Goal: Task Accomplishment & Management: Complete application form

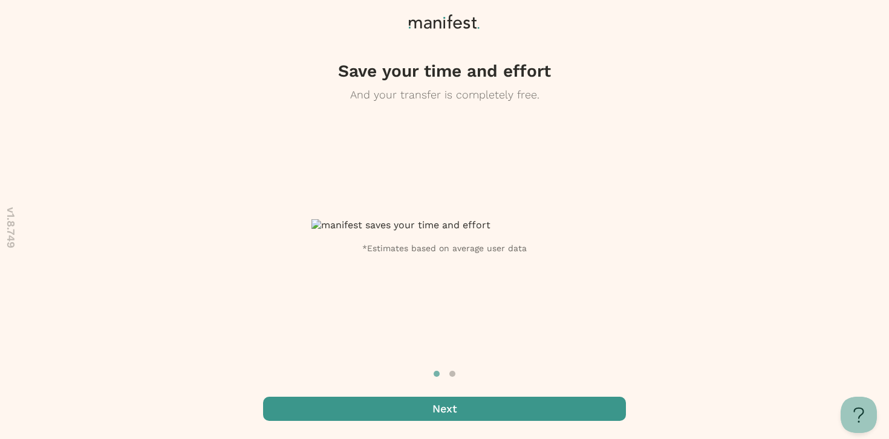
click at [436, 407] on span "button" at bounding box center [444, 409] width 363 height 24
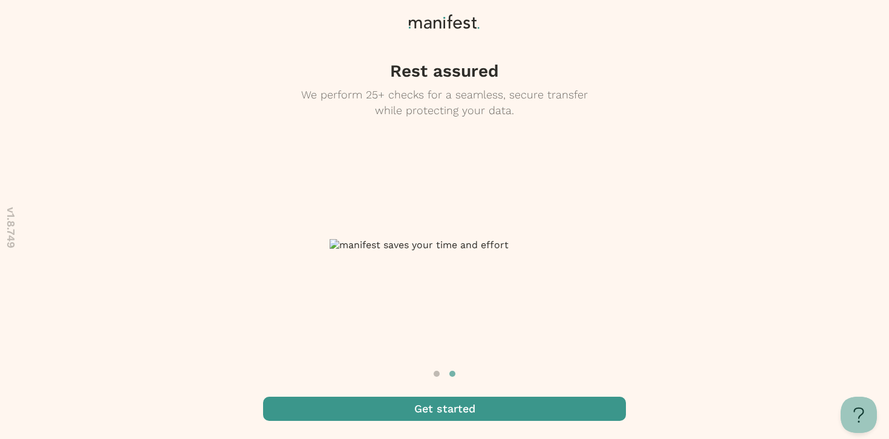
click at [436, 407] on span "button" at bounding box center [444, 409] width 363 height 24
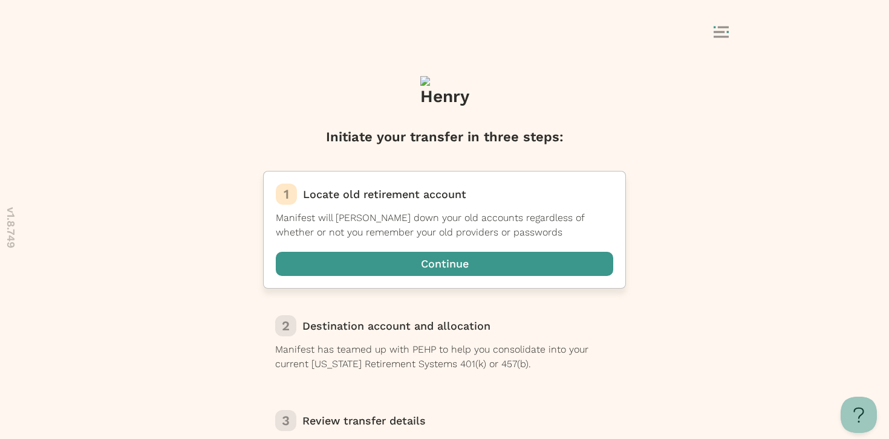
click at [442, 259] on span "button" at bounding box center [444, 264] width 337 height 24
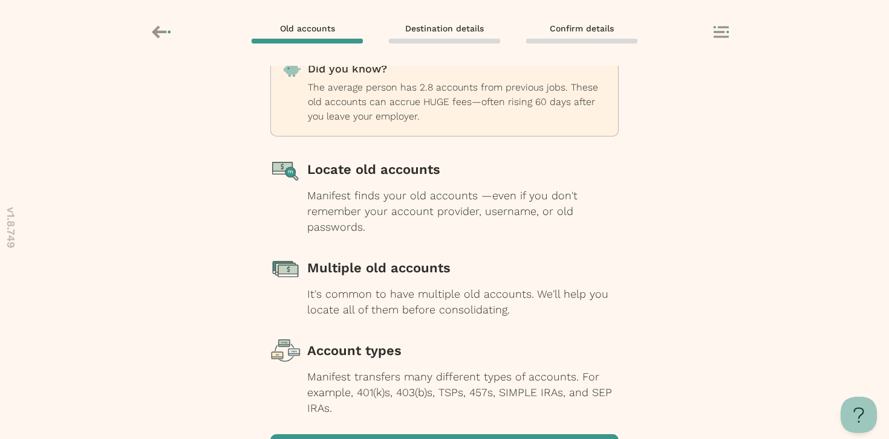
scroll to position [135, 0]
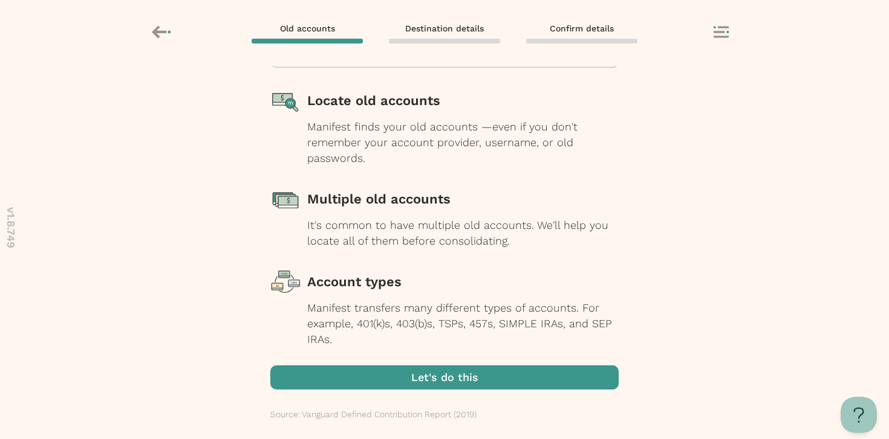
click at [427, 388] on span "button" at bounding box center [444, 378] width 348 height 24
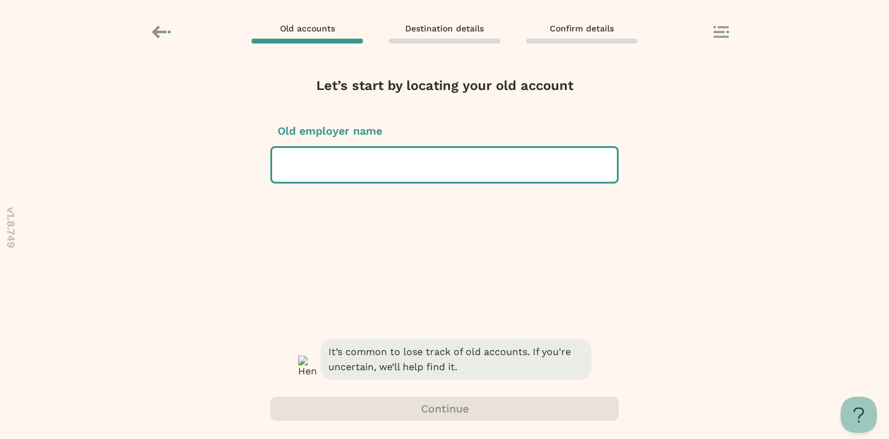
click at [413, 171] on div at bounding box center [444, 165] width 325 height 34
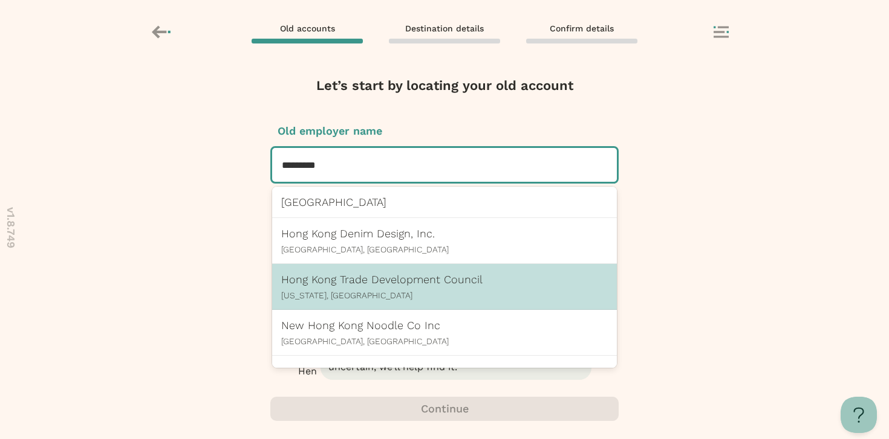
scroll to position [173, 0]
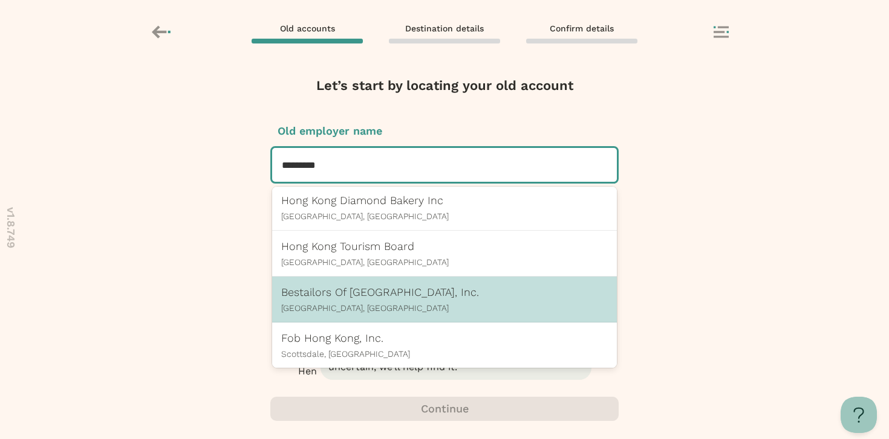
click at [411, 297] on div "Bestailors Of [GEOGRAPHIC_DATA], Inc. [GEOGRAPHIC_DATA], [GEOGRAPHIC_DATA]" at bounding box center [444, 299] width 326 height 27
type input "*********"
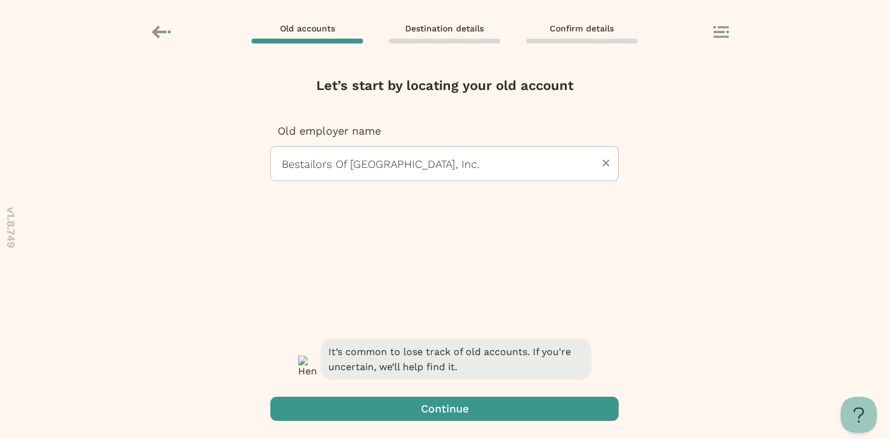
click at [419, 419] on span "button" at bounding box center [444, 409] width 348 height 24
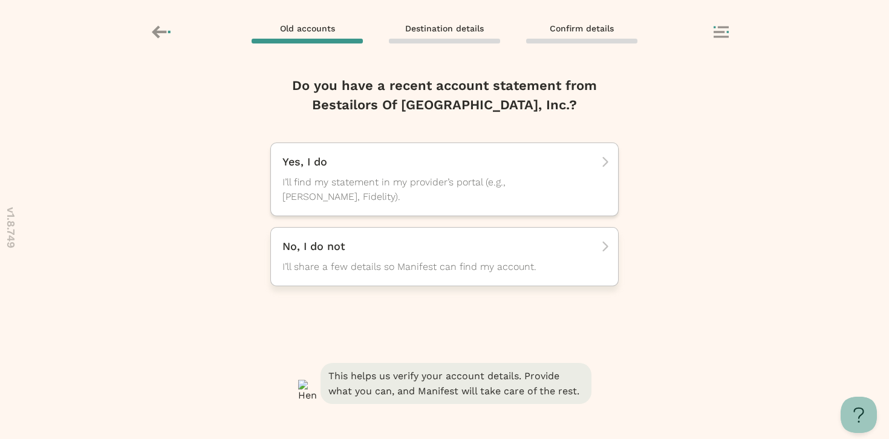
click at [410, 268] on span "I’ll share a few details so Manifest can find my account." at bounding box center [433, 267] width 302 height 15
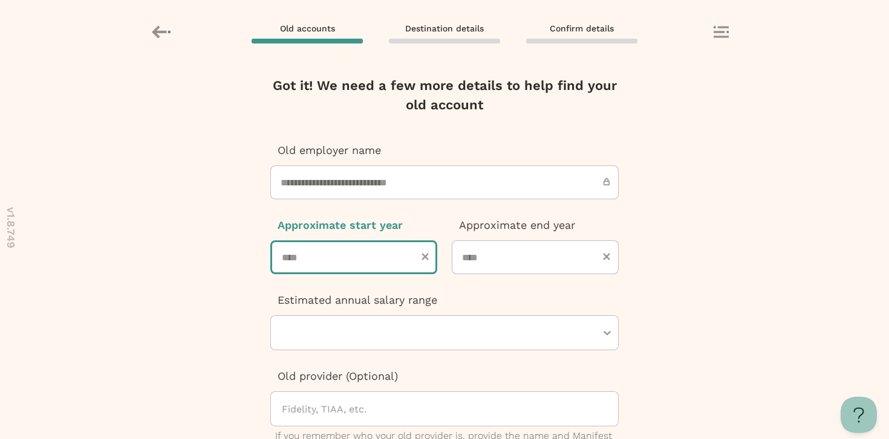
click at [344, 247] on input "number" at bounding box center [353, 258] width 167 height 34
type input "****"
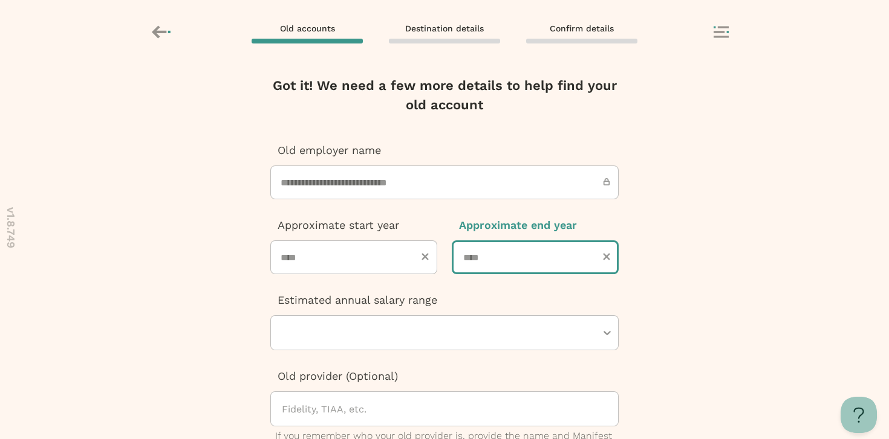
type input "****"
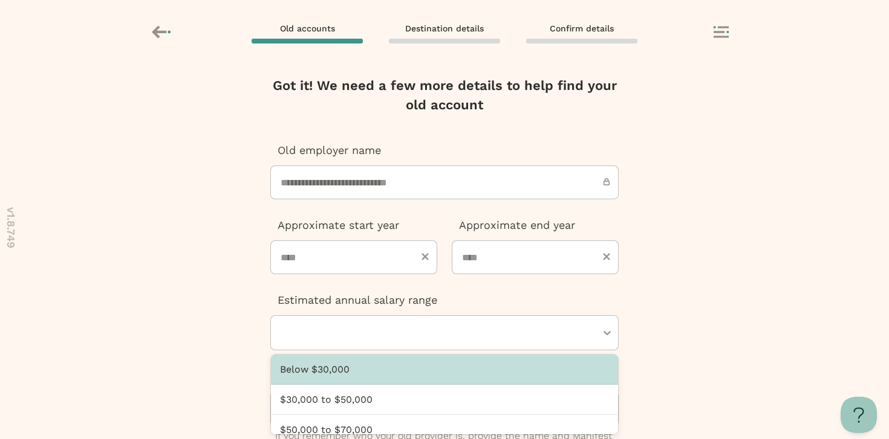
click at [355, 325] on div at bounding box center [438, 333] width 316 height 34
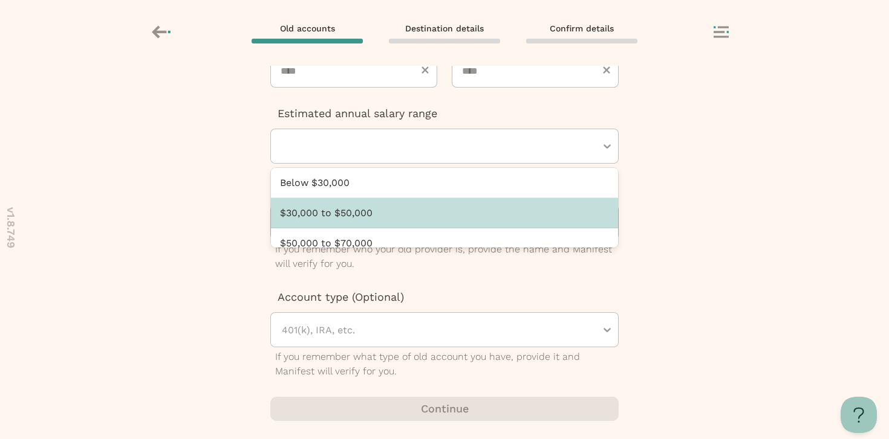
scroll to position [101, 0]
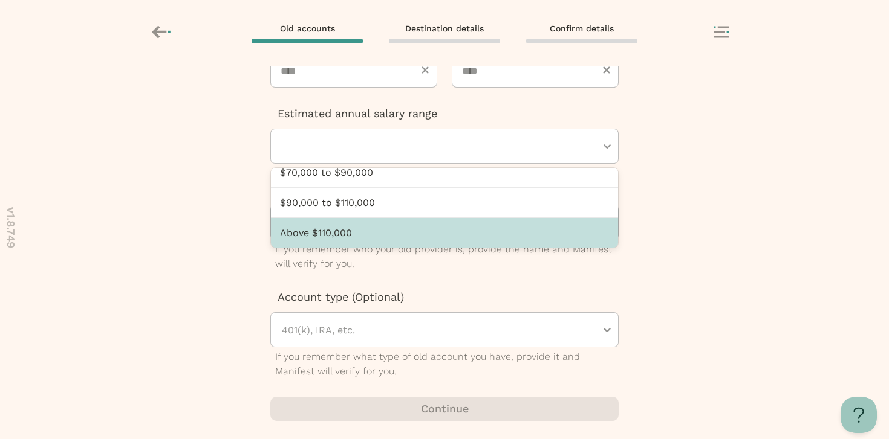
click at [364, 219] on div "Above $110,000" at bounding box center [444, 233] width 347 height 30
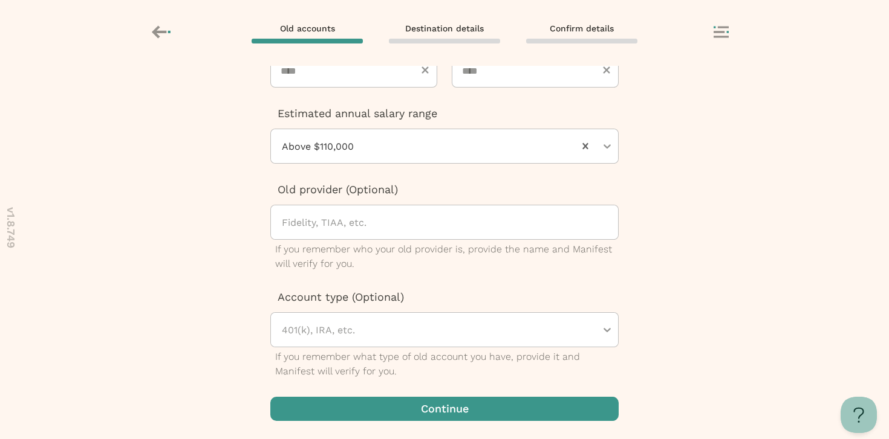
click at [404, 408] on span "button" at bounding box center [444, 409] width 348 height 24
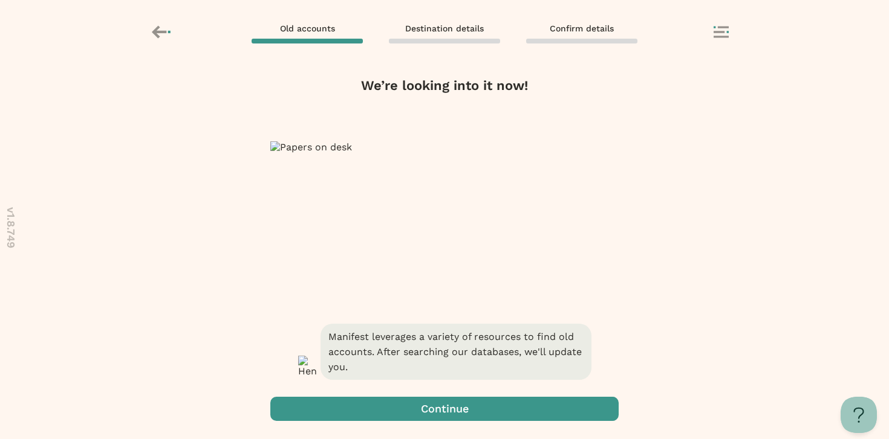
scroll to position [0, 0]
click at [435, 400] on span "button" at bounding box center [444, 409] width 348 height 24
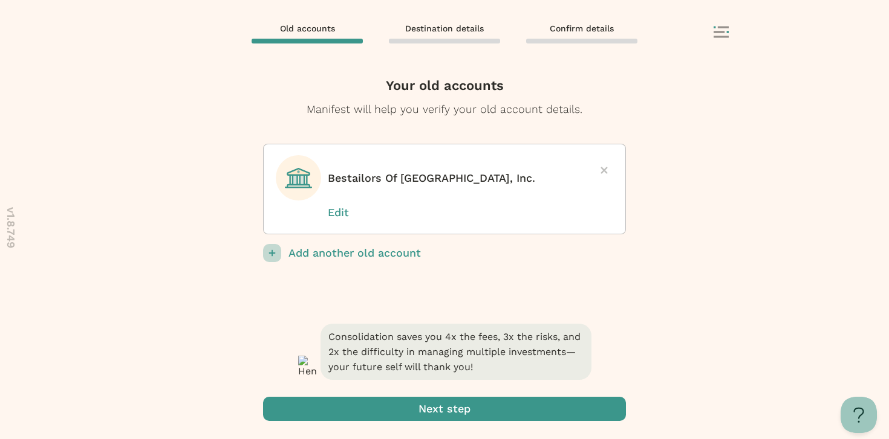
click at [407, 407] on span "submit" at bounding box center [444, 409] width 363 height 24
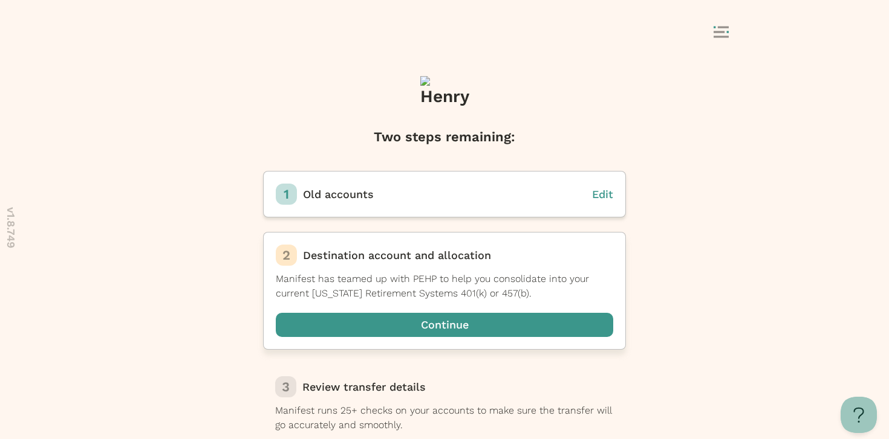
click at [390, 322] on span "button" at bounding box center [444, 325] width 337 height 24
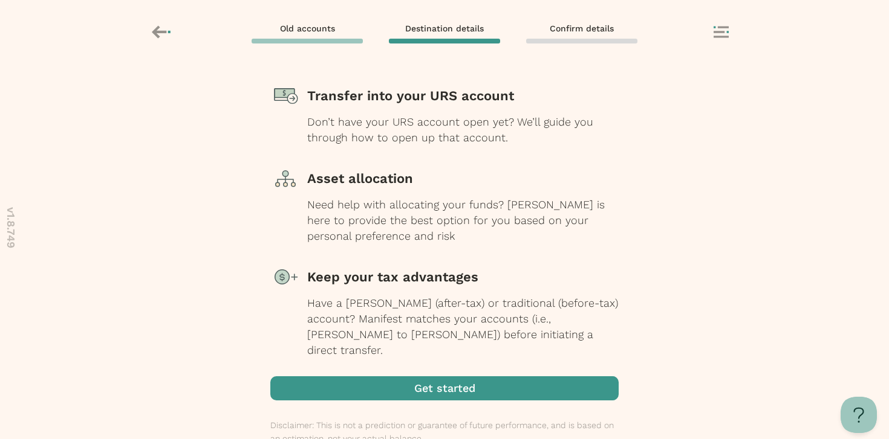
scroll to position [154, 0]
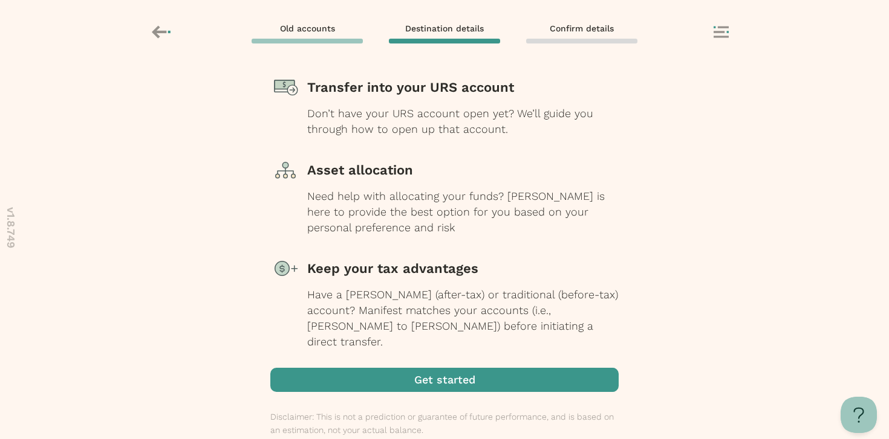
click at [433, 368] on span "button" at bounding box center [444, 380] width 348 height 24
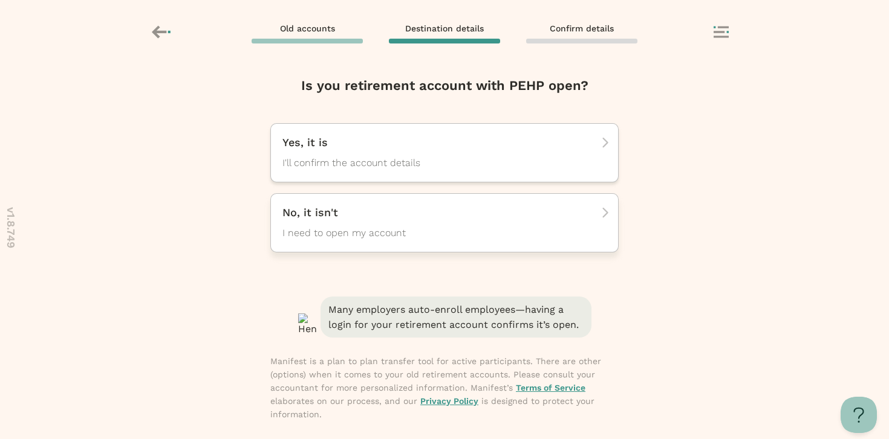
click at [398, 212] on p "No, it isn't" at bounding box center [440, 213] width 316 height 15
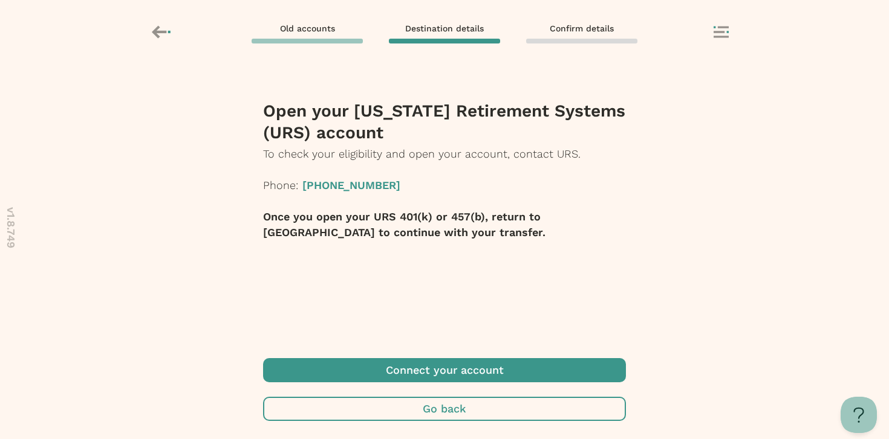
click at [155, 27] on icon at bounding box center [162, 32] width 21 height 21
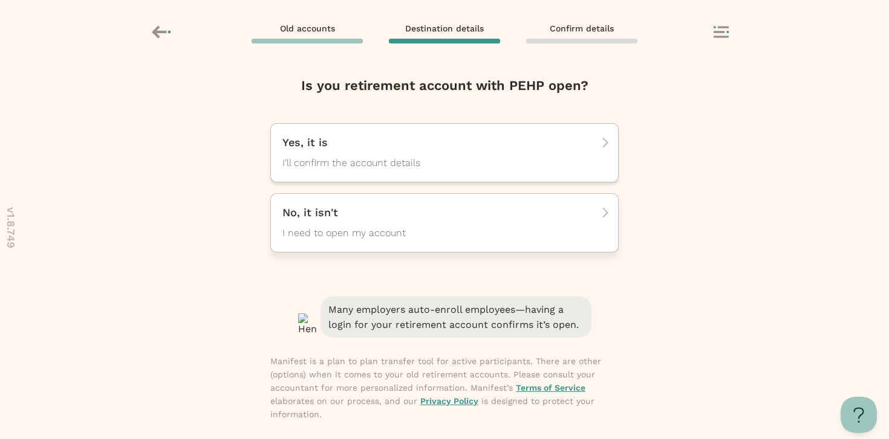
click at [349, 224] on div "No, it isn't I need to open my account" at bounding box center [440, 223] width 316 height 35
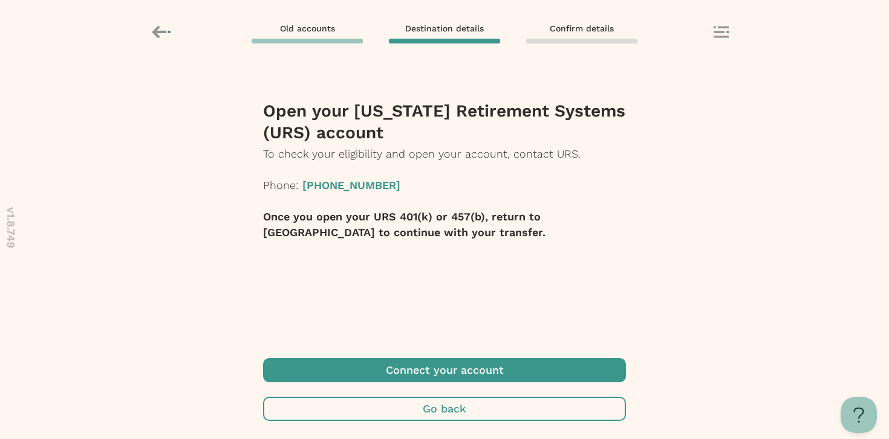
click at [165, 31] on icon at bounding box center [159, 31] width 15 height 13
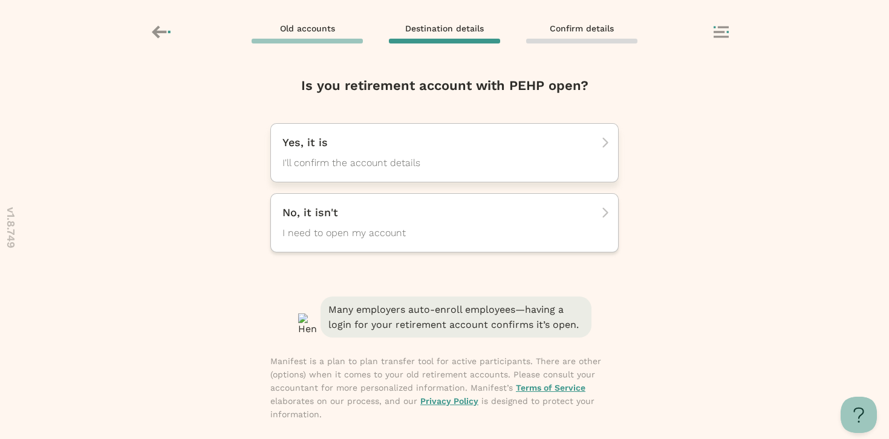
click at [374, 166] on span "I'll confirm the account details" at bounding box center [433, 163] width 302 height 15
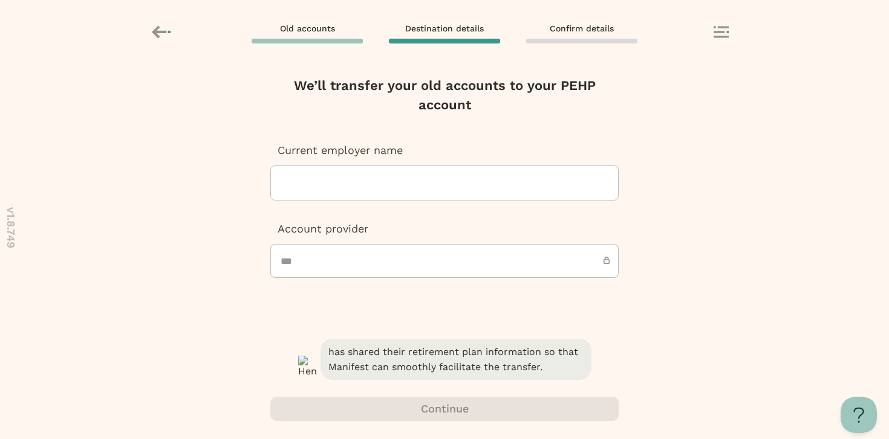
click at [371, 176] on div at bounding box center [444, 183] width 328 height 34
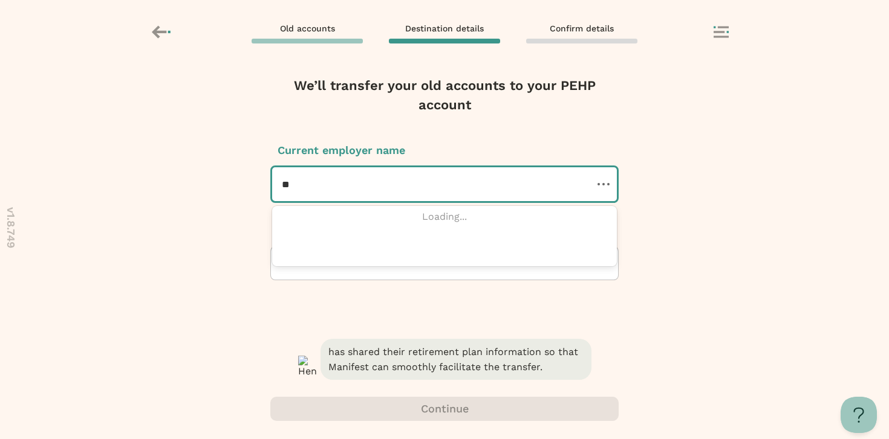
type input "*"
type input "**********"
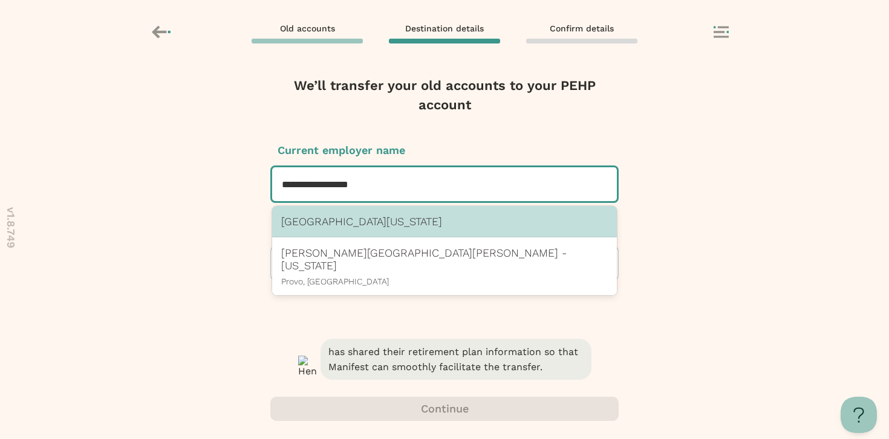
click at [371, 227] on p "[GEOGRAPHIC_DATA][US_STATE]" at bounding box center [444, 221] width 326 height 13
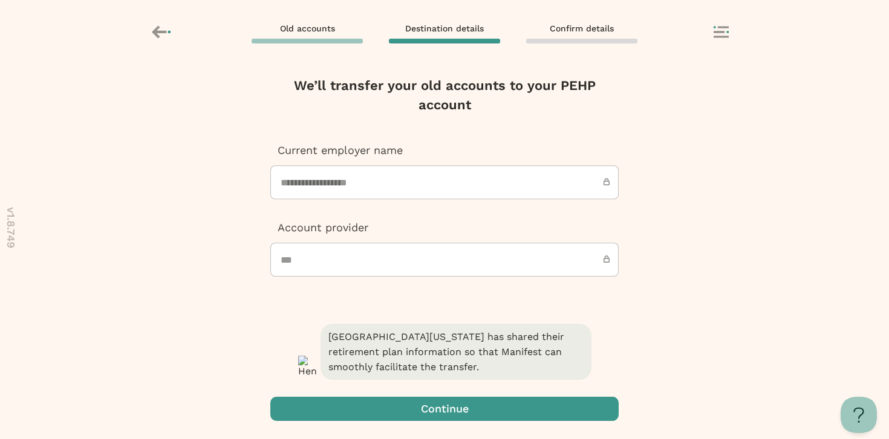
click at [409, 404] on span "button" at bounding box center [444, 409] width 348 height 24
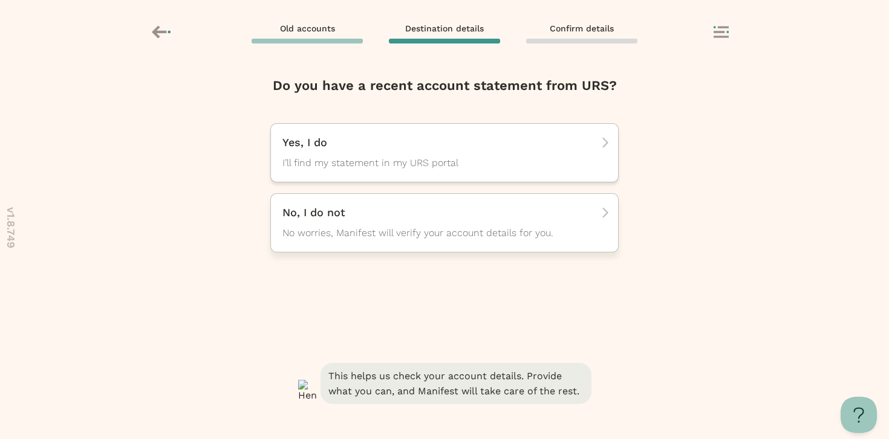
click at [482, 235] on span "No worries, Manifest will verify your account details for you." at bounding box center [433, 233] width 302 height 15
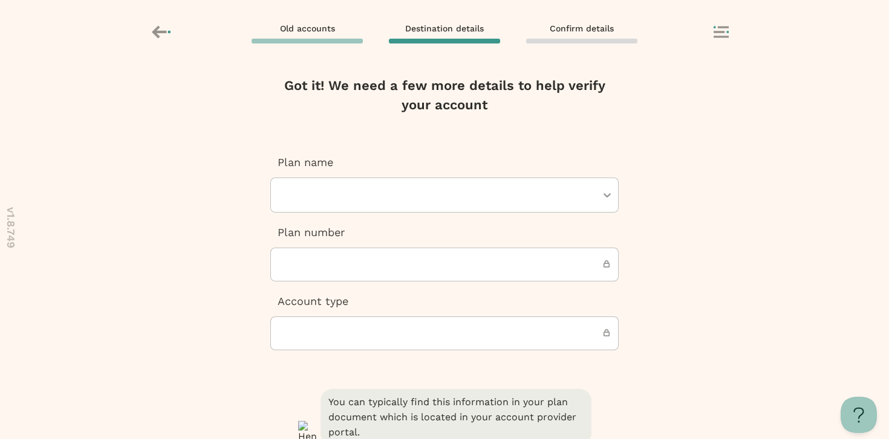
click at [170, 30] on icon at bounding box center [162, 32] width 21 height 21
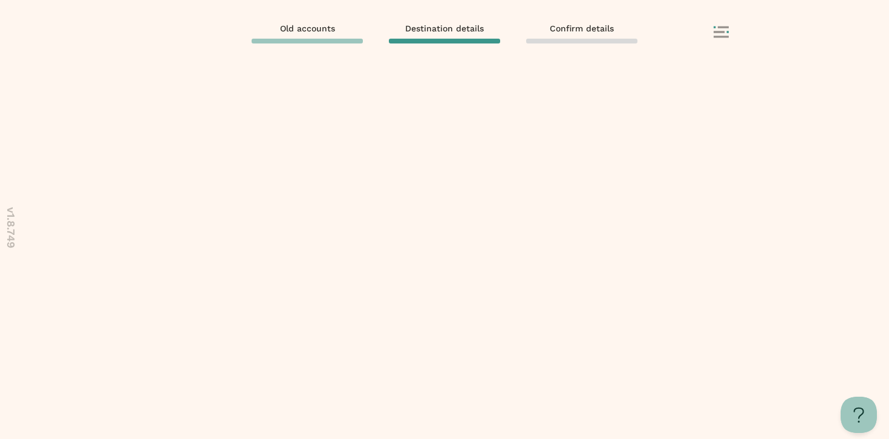
click at [717, 27] on rect at bounding box center [722, 27] width 11 height 2
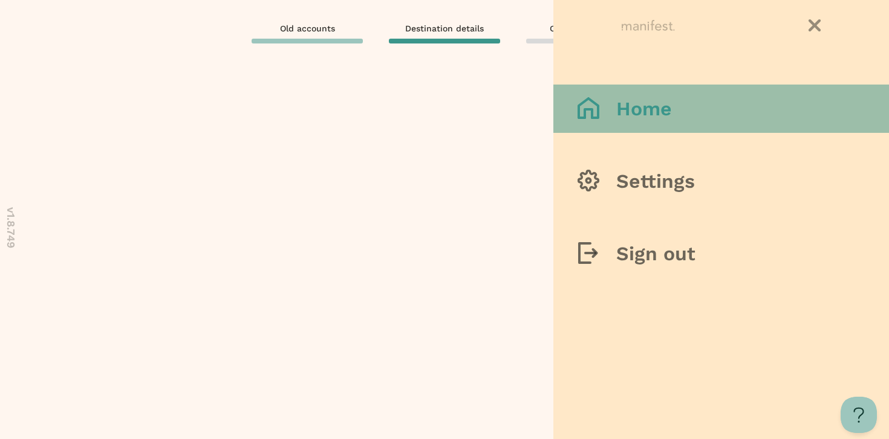
click at [719, 94] on button "Home" at bounding box center [720, 109] width 335 height 48
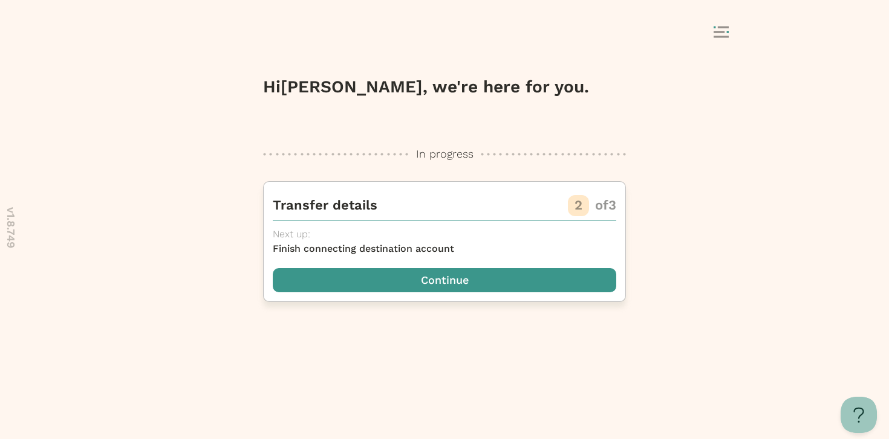
click at [485, 279] on span "button" at bounding box center [444, 280] width 343 height 24
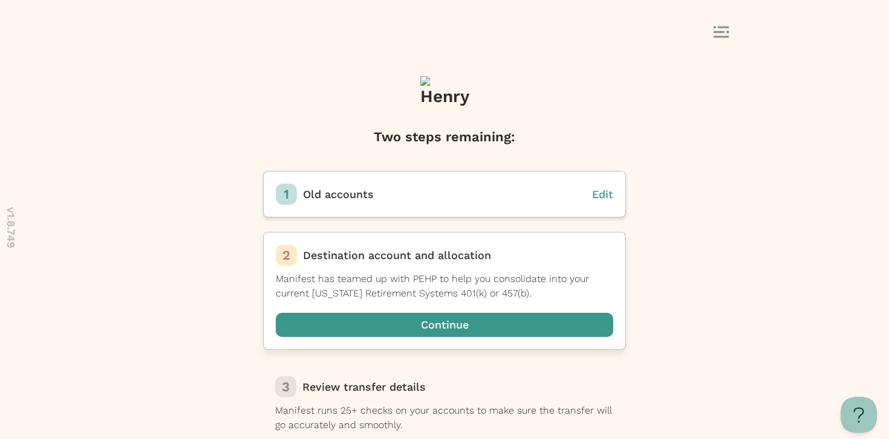
click at [452, 325] on span "button" at bounding box center [444, 325] width 337 height 24
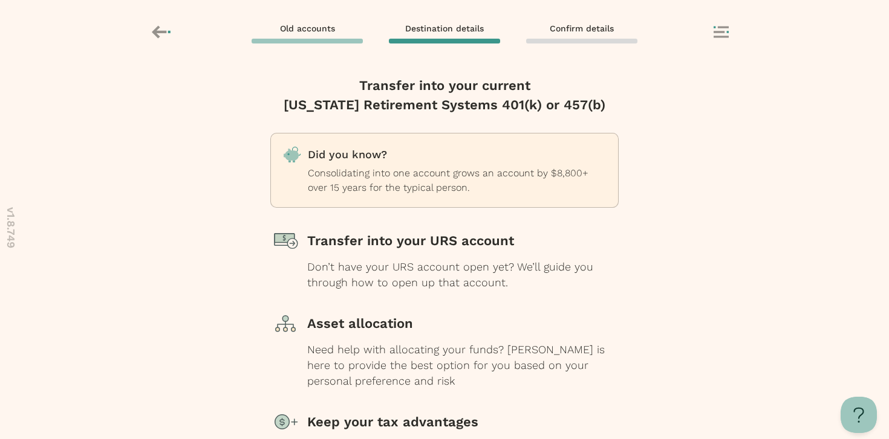
scroll to position [154, 0]
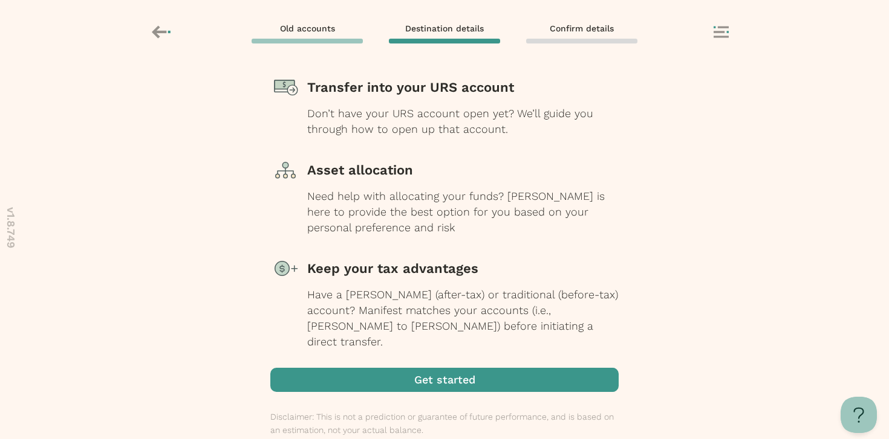
click at [444, 372] on span "button" at bounding box center [444, 380] width 348 height 24
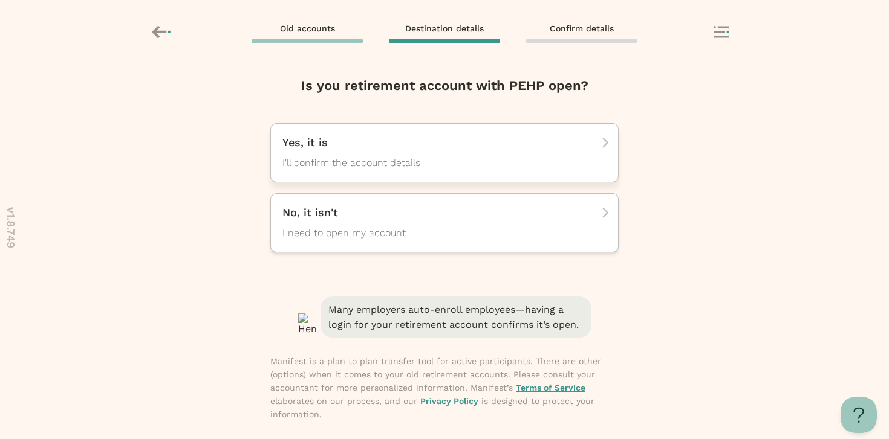
click at [430, 132] on div "Yes, it is I'll confirm the account details" at bounding box center [444, 152] width 348 height 59
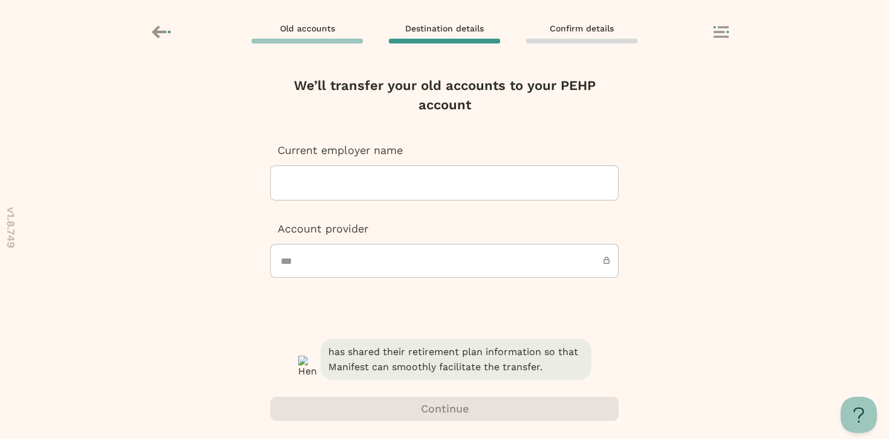
click at [393, 185] on div at bounding box center [444, 183] width 328 height 34
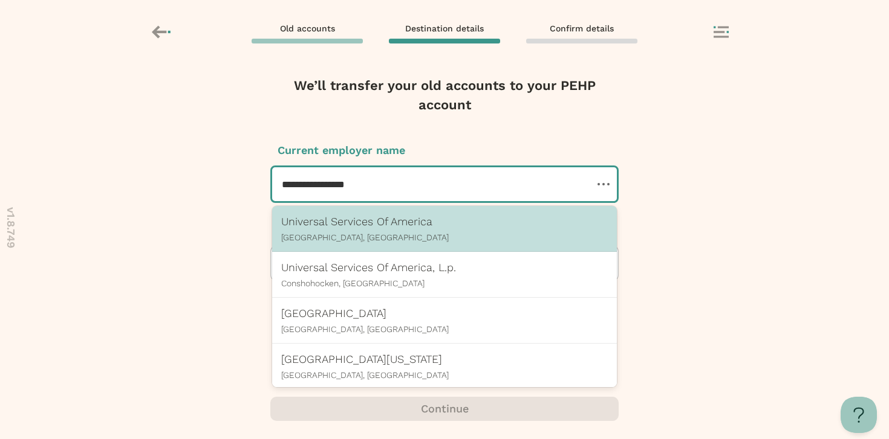
type input "**********"
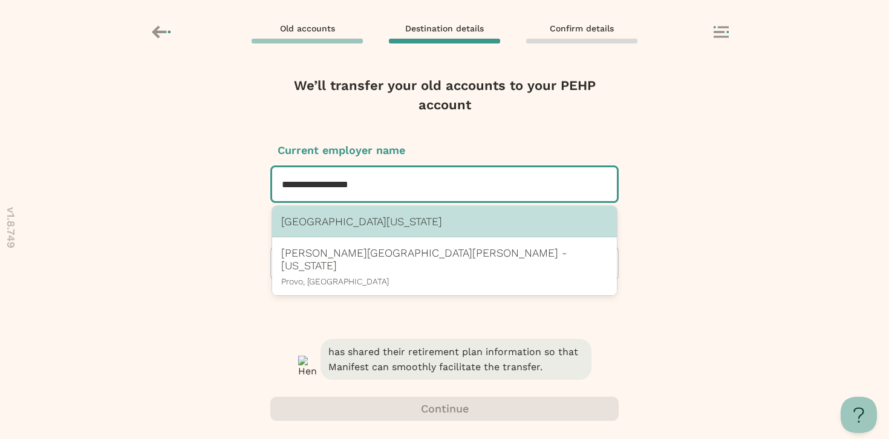
click at [398, 224] on p "[GEOGRAPHIC_DATA][US_STATE]" at bounding box center [444, 221] width 326 height 13
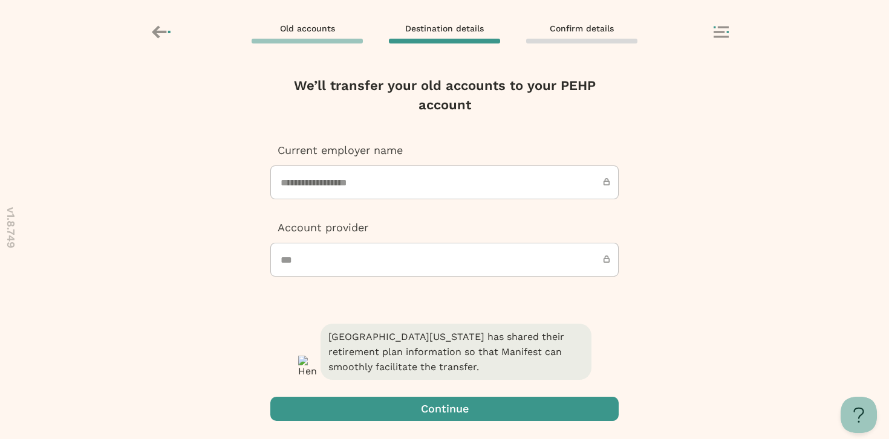
click at [444, 414] on span "button" at bounding box center [444, 409] width 348 height 24
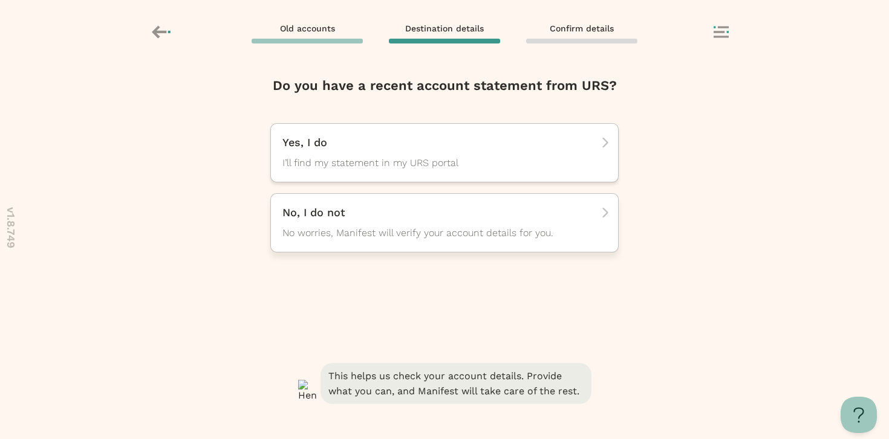
click at [429, 212] on p "No, I do not" at bounding box center [440, 213] width 316 height 15
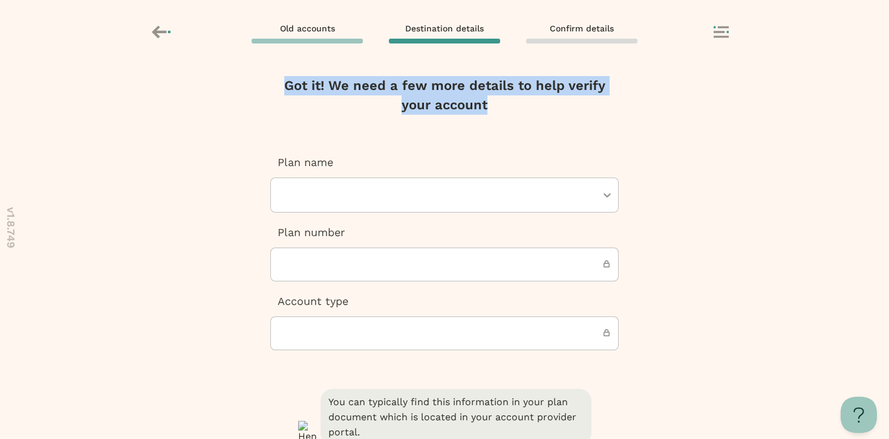
drag, startPoint x: 493, startPoint y: 106, endPoint x: 279, endPoint y: 89, distance: 214.6
click at [279, 89] on h2 "Got it! We need a few more details to help verify your account" at bounding box center [444, 95] width 346 height 39
copy h2 "Got it! We need a few more details to help verify your account"
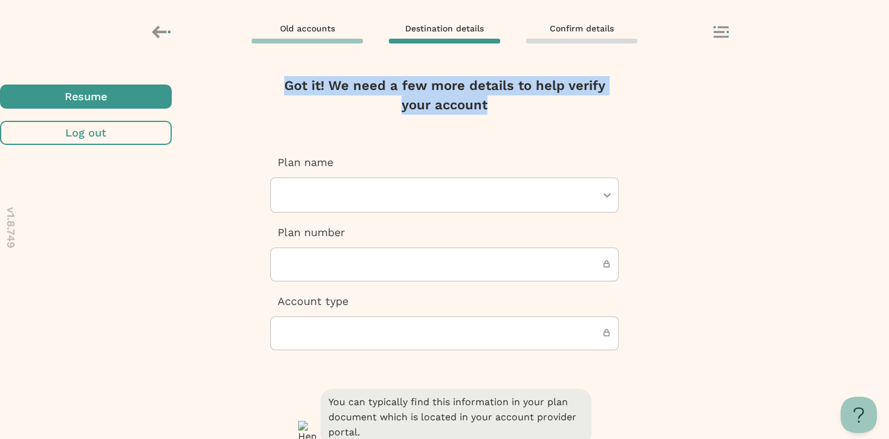
click at [172, 109] on span "button" at bounding box center [86, 97] width 172 height 24
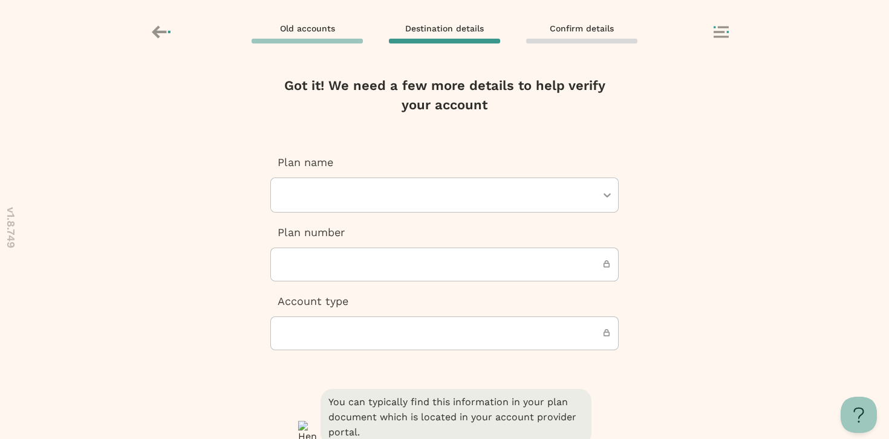
click at [508, 180] on div at bounding box center [438, 195] width 316 height 34
click at [687, 255] on div "Your changes are unsaved Are you sure you want to leave this page? Your changes…" at bounding box center [444, 253] width 889 height 374
click at [565, 275] on input "text" at bounding box center [444, 265] width 348 height 34
click at [542, 328] on input "text" at bounding box center [444, 334] width 348 height 34
click at [543, 272] on input "text" at bounding box center [444, 265] width 348 height 34
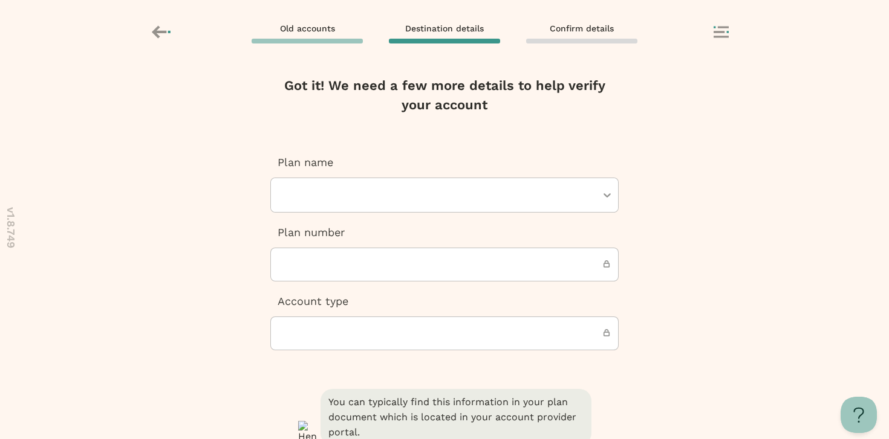
click at [510, 332] on input "text" at bounding box center [444, 334] width 348 height 34
click at [467, 262] on input "text" at bounding box center [444, 265] width 348 height 34
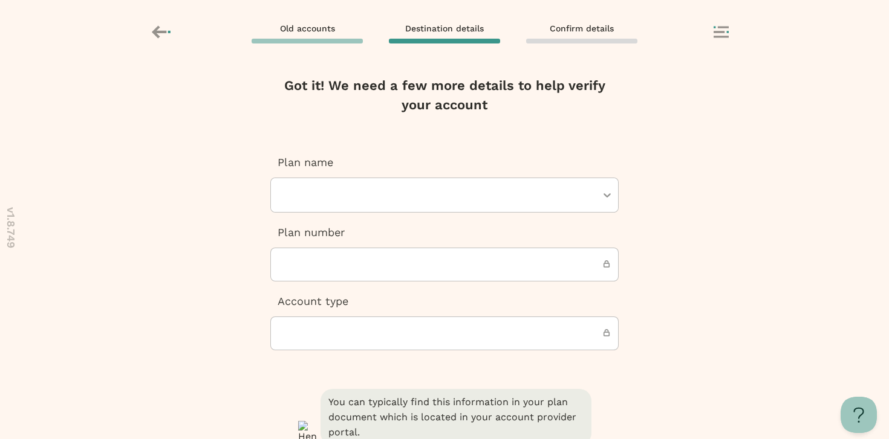
click at [467, 262] on input "text" at bounding box center [444, 265] width 348 height 34
click at [459, 189] on div at bounding box center [438, 195] width 316 height 34
type input "***"
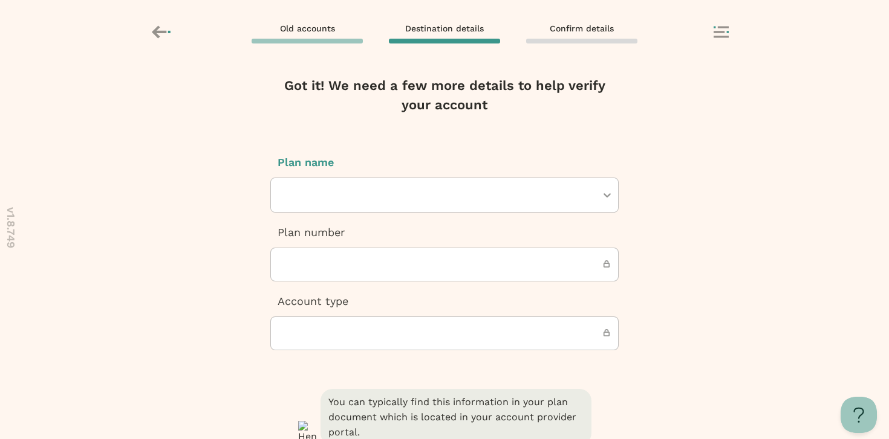
type input "**********"
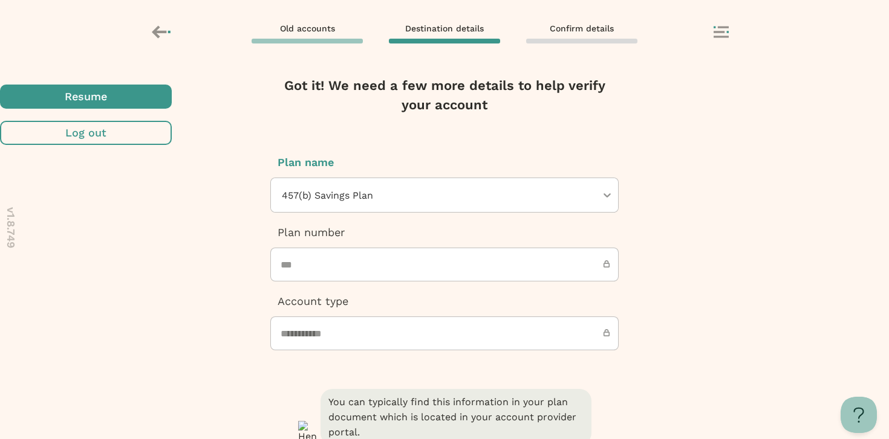
click at [172, 109] on span "button" at bounding box center [86, 97] width 172 height 24
